Goal: Find specific page/section: Find specific page/section

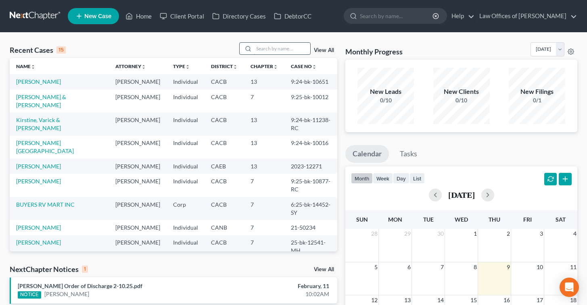
click at [272, 50] on input "search" at bounding box center [282, 49] width 56 height 12
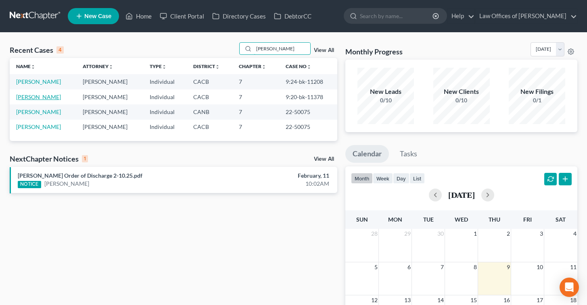
type input "[PERSON_NAME]"
click at [44, 98] on link "[PERSON_NAME]" at bounding box center [38, 97] width 45 height 7
select select "4"
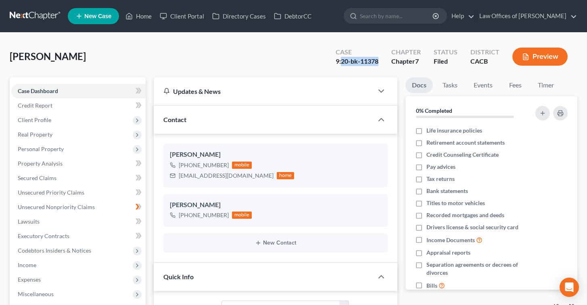
drag, startPoint x: 343, startPoint y: 61, endPoint x: 383, endPoint y: 62, distance: 40.3
click at [383, 63] on div "Case 9:20-bk-11378" at bounding box center [357, 58] width 56 height 24
copy div "20-bk-11378"
click at [281, 73] on div "[PERSON_NAME] Upgraded Case 9:20-bk-11378 Chapter Chapter 7 Status Filed Distri…" at bounding box center [293, 59] width 567 height 35
drag, startPoint x: 343, startPoint y: 60, endPoint x: 381, endPoint y: 60, distance: 37.9
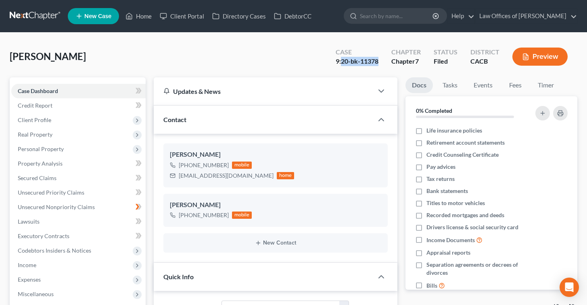
click at [380, 60] on div "Case 9:20-bk-11378" at bounding box center [357, 58] width 56 height 24
copy div "20-bk-11378"
